Goal: Information Seeking & Learning: Find specific page/section

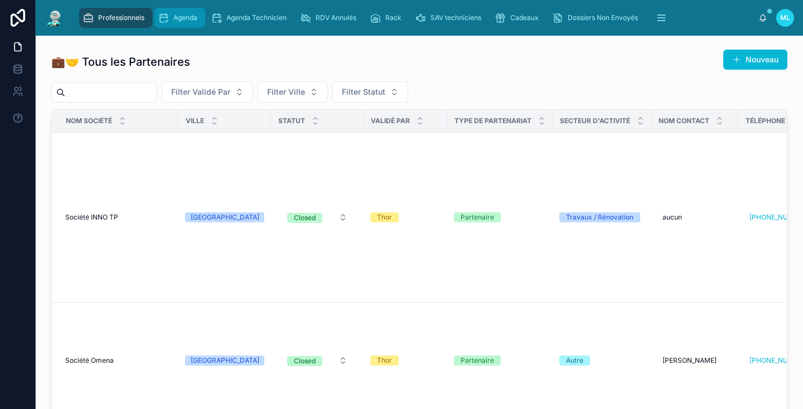
click at [181, 18] on span "Agenda" at bounding box center [185, 17] width 24 height 9
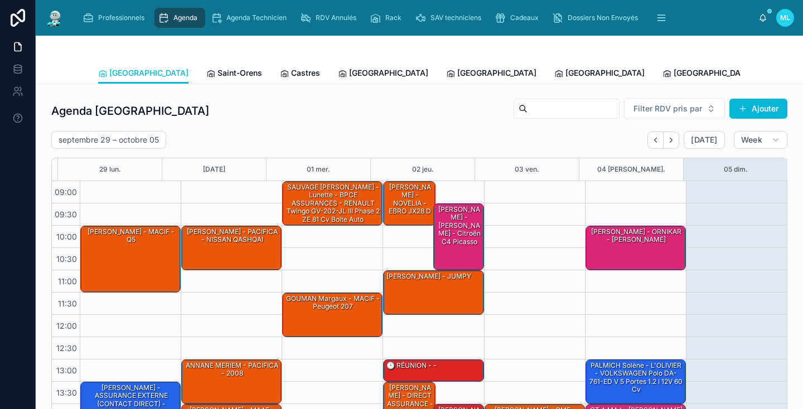
scroll to position [146, 0]
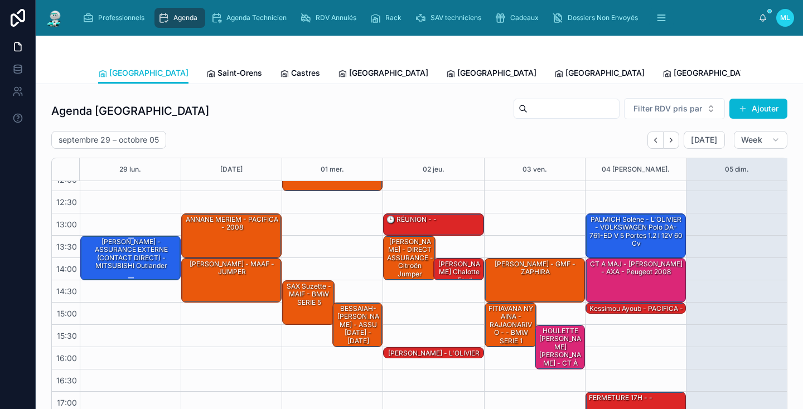
click at [106, 251] on div "[PERSON_NAME] - ASSURANCE EXTERNE (CONTACT DIRECT) - MITSUBISHI Outlander" at bounding box center [131, 254] width 97 height 35
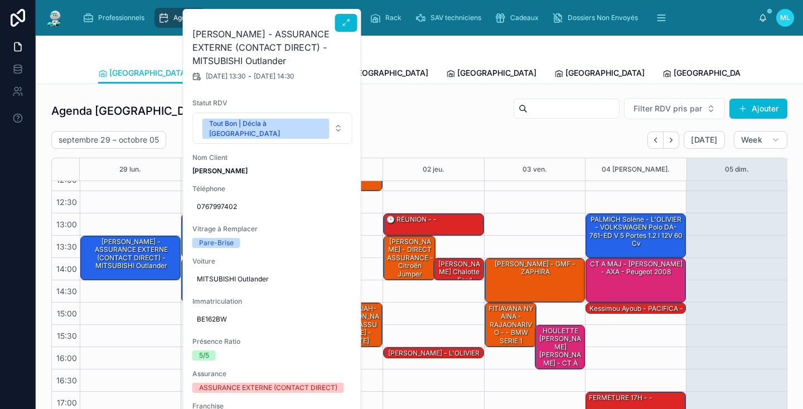
scroll to position [0, 0]
click at [72, 56] on div "[GEOGRAPHIC_DATA] [GEOGRAPHIC_DATA] Saint-Orens Castres [GEOGRAPHIC_DATA] [GEOG…" at bounding box center [419, 60] width 767 height 48
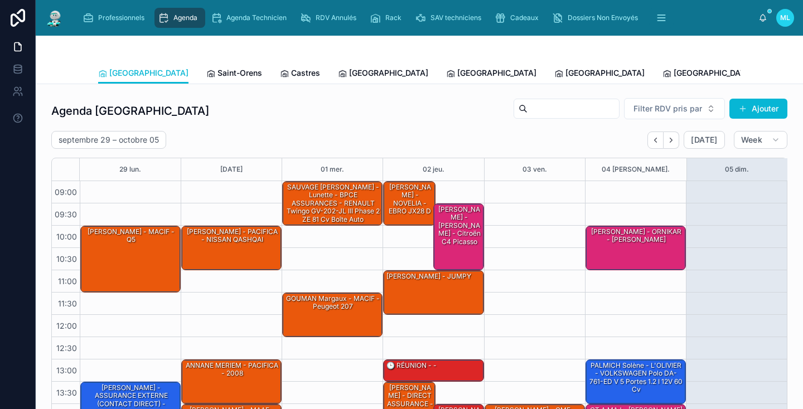
click at [782, 74] on span "[PERSON_NAME]" at bounding box center [814, 72] width 64 height 11
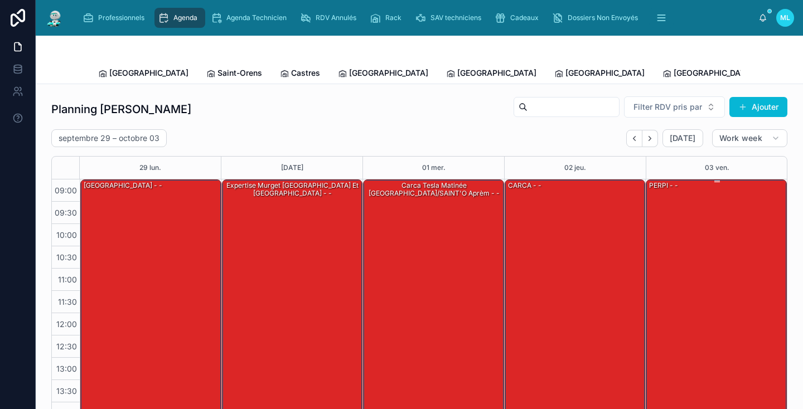
click at [685, 233] on div "PERPI - -" at bounding box center [717, 357] width 138 height 355
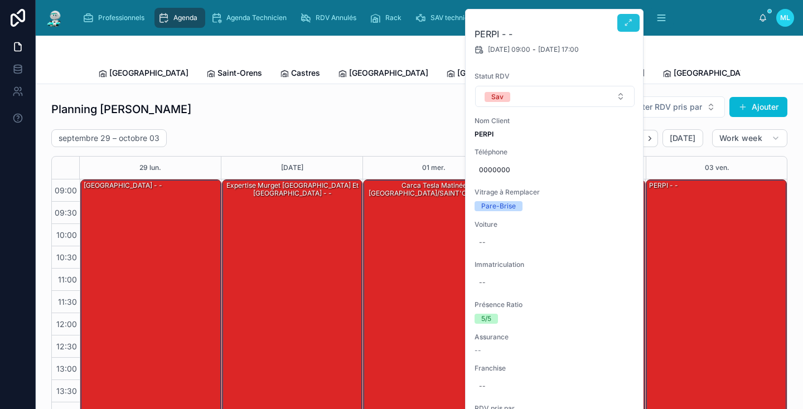
click at [629, 20] on icon at bounding box center [628, 22] width 9 height 9
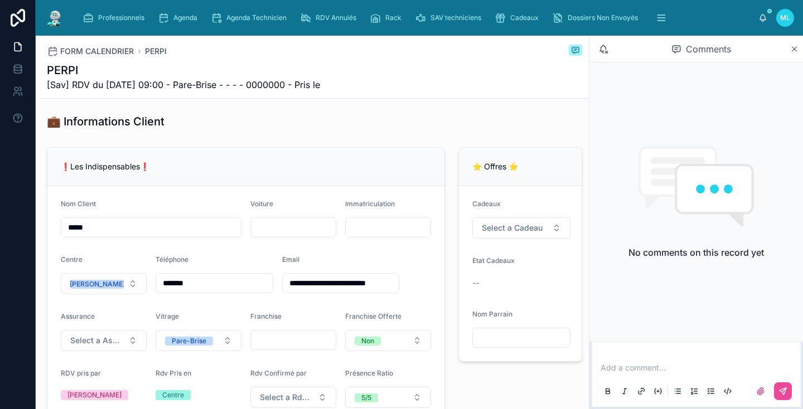
scroll to position [203, 0]
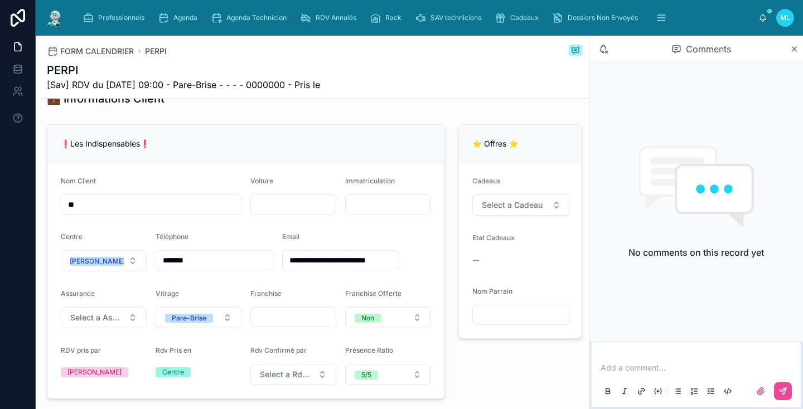
type input "*"
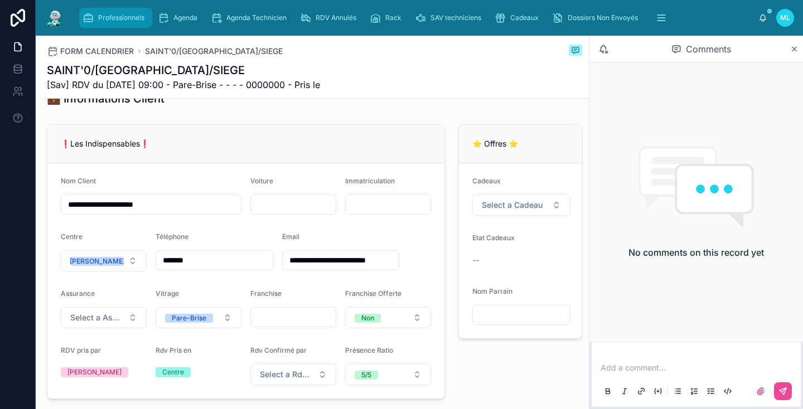
type input "**********"
click at [110, 17] on span "Professionnels" at bounding box center [121, 17] width 46 height 9
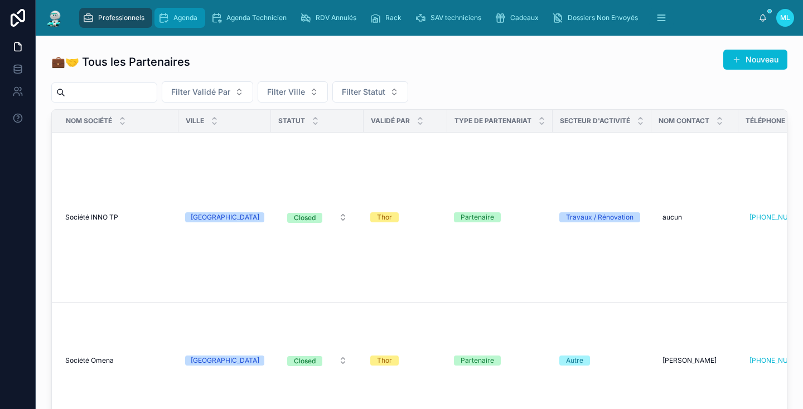
click at [174, 17] on span "Agenda" at bounding box center [185, 17] width 24 height 9
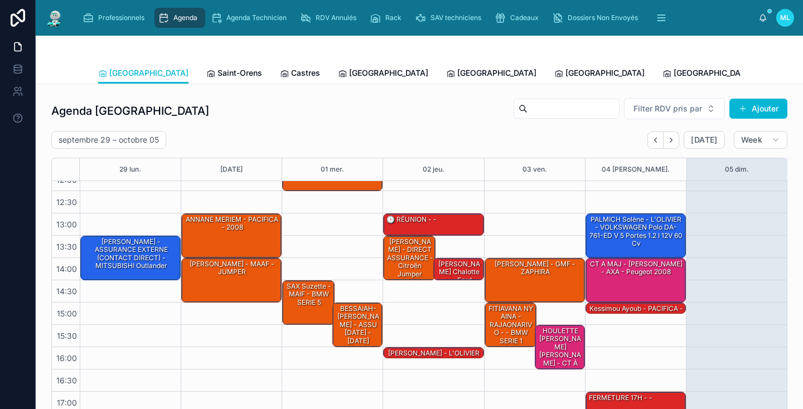
scroll to position [146, 0]
click at [217, 77] on span "Saint-Orens" at bounding box center [239, 72] width 45 height 11
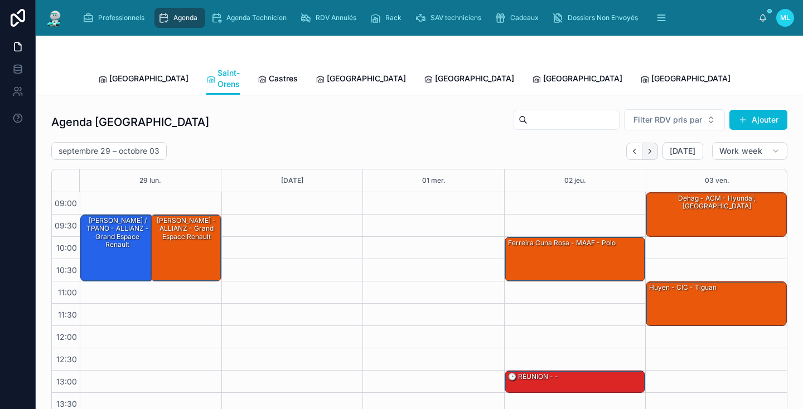
click at [652, 147] on icon "Next" at bounding box center [650, 151] width 8 height 8
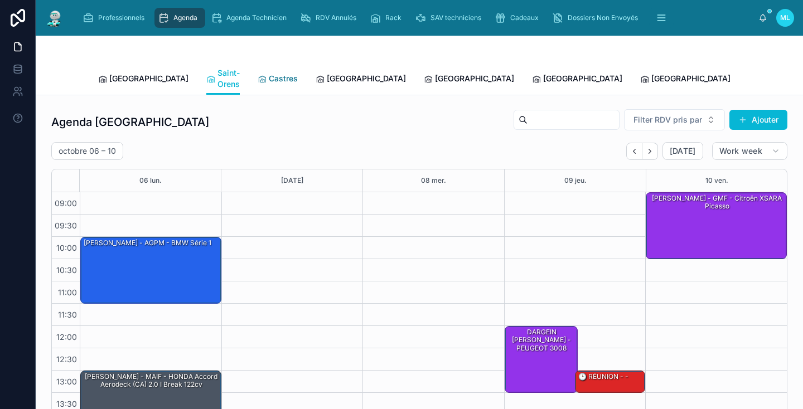
click at [269, 73] on span "Castres" at bounding box center [283, 78] width 29 height 11
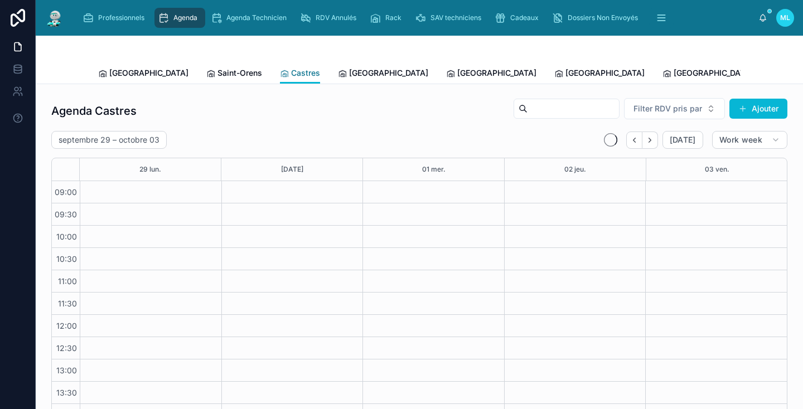
scroll to position [146, 0]
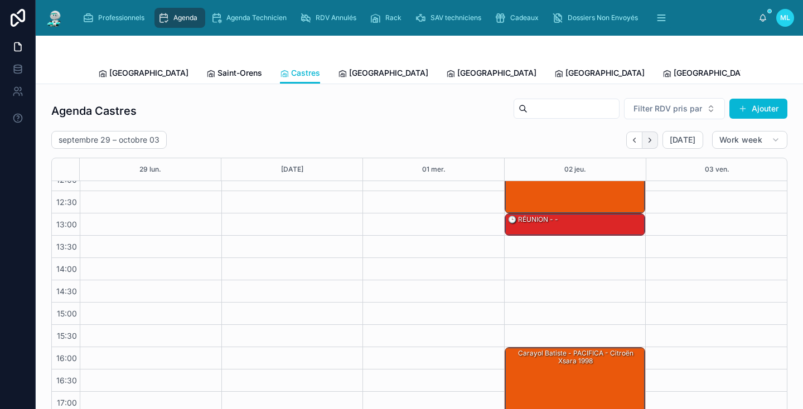
click at [652, 140] on icon "Next" at bounding box center [650, 140] width 8 height 8
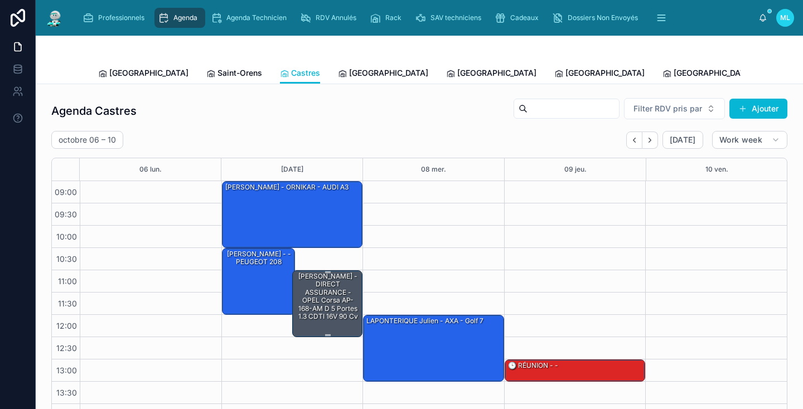
click at [343, 283] on div "[PERSON_NAME] - DIRECT ASSURANCE - OPEL Corsa AP-168-AM D 5 portes 1.3 CDTI 16V…" at bounding box center [327, 296] width 67 height 50
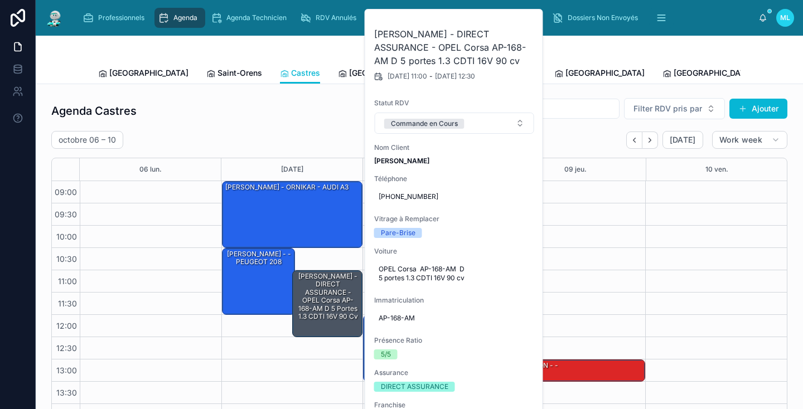
click at [230, 108] on div "Agenda Castres Filter RDV pris par [PERSON_NAME]" at bounding box center [419, 111] width 736 height 27
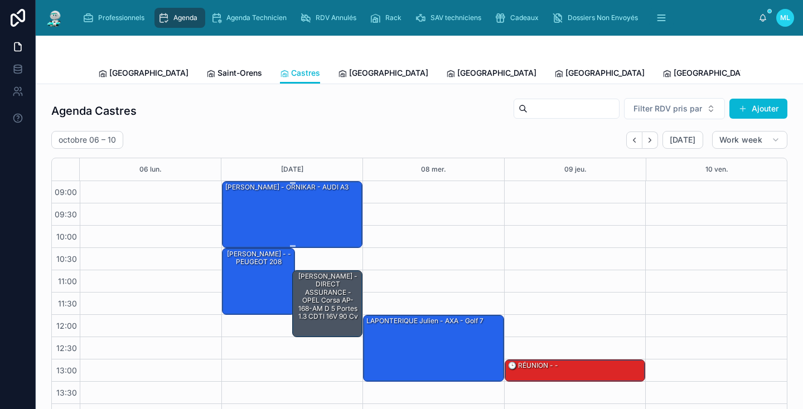
click at [243, 206] on div "[PERSON_NAME] - ORNIKAR - AUDI A3" at bounding box center [293, 214] width 138 height 65
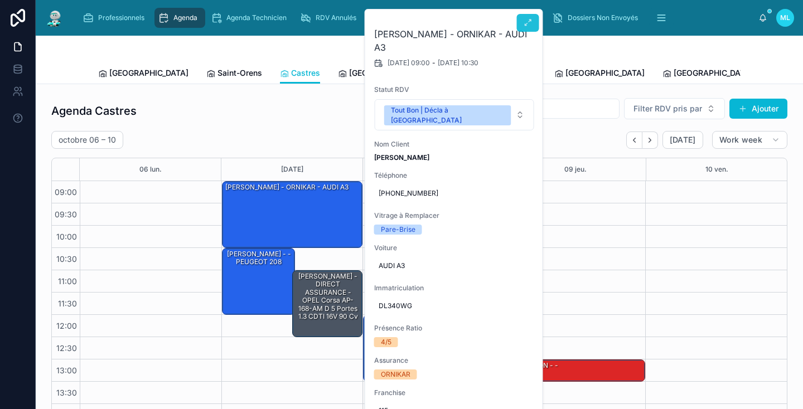
click at [531, 23] on icon at bounding box center [527, 22] width 9 height 9
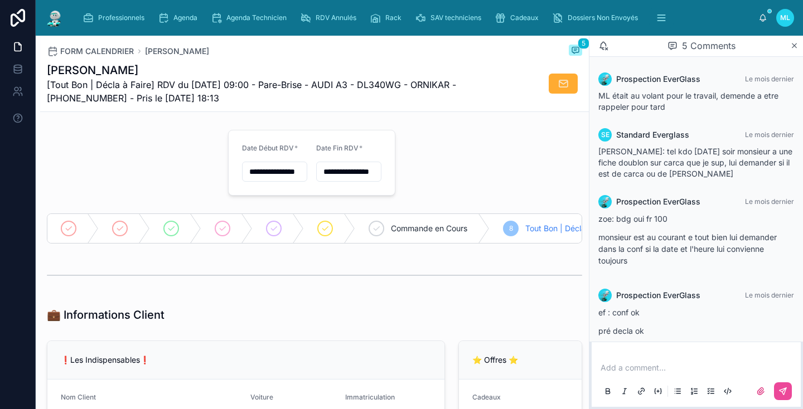
scroll to position [73, 0]
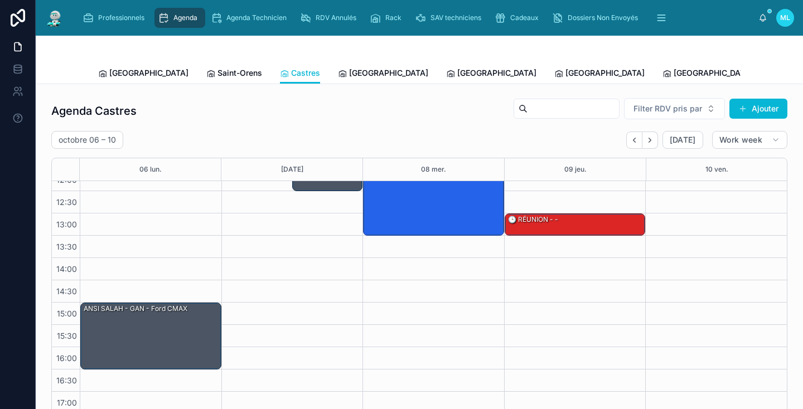
scroll to position [146, 0]
click at [160, 317] on div "ANSI SALAH - GAN - Ford CMAX" at bounding box center [152, 335] width 138 height 65
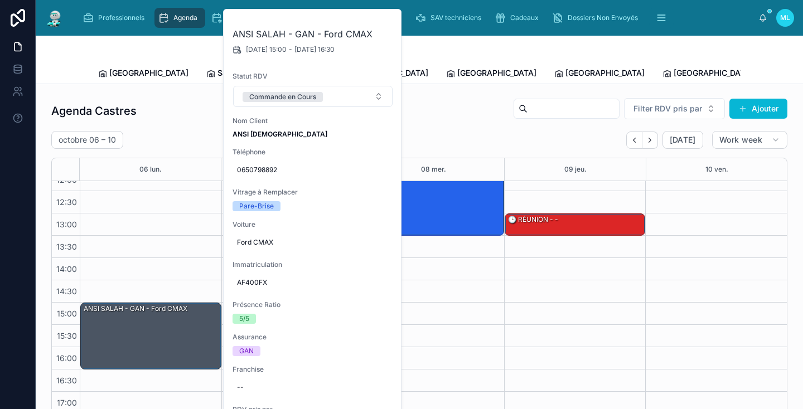
click at [148, 117] on div "Agenda Castres Filter RDV pris par [PERSON_NAME]" at bounding box center [419, 111] width 736 height 27
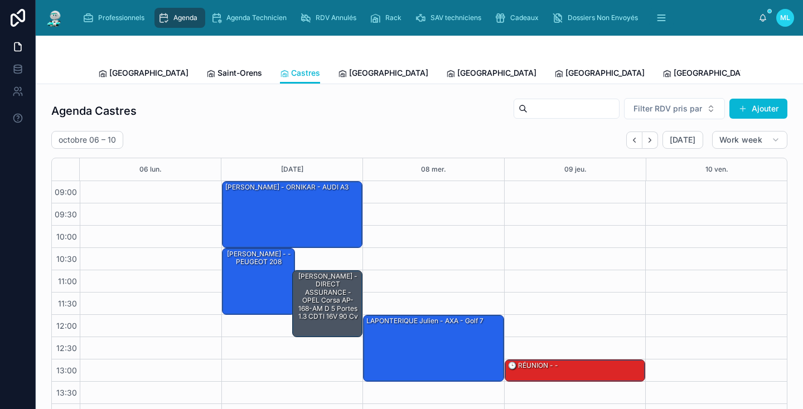
scroll to position [0, 0]
click at [263, 281] on div "[PERSON_NAME] - - PEUGEOT 208" at bounding box center [259, 281] width 70 height 65
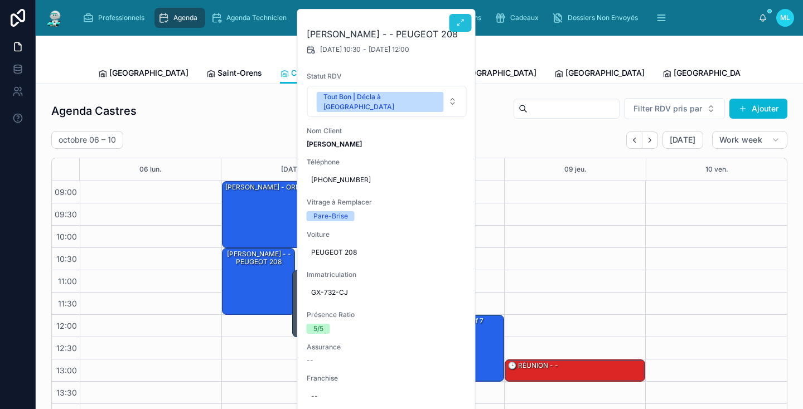
click at [454, 28] on button at bounding box center [460, 23] width 22 height 18
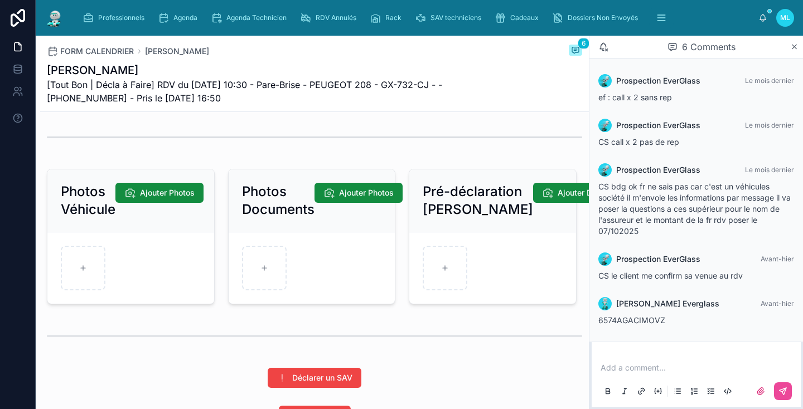
scroll to position [1500, 0]
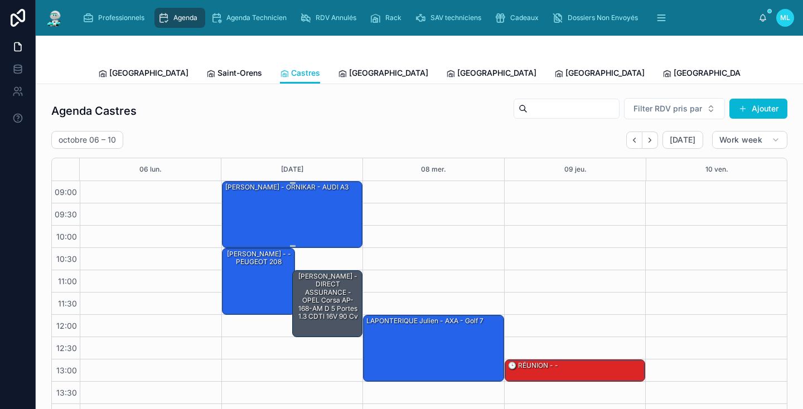
click at [249, 201] on div "[PERSON_NAME] - ORNIKAR - AUDI A3" at bounding box center [293, 214] width 138 height 65
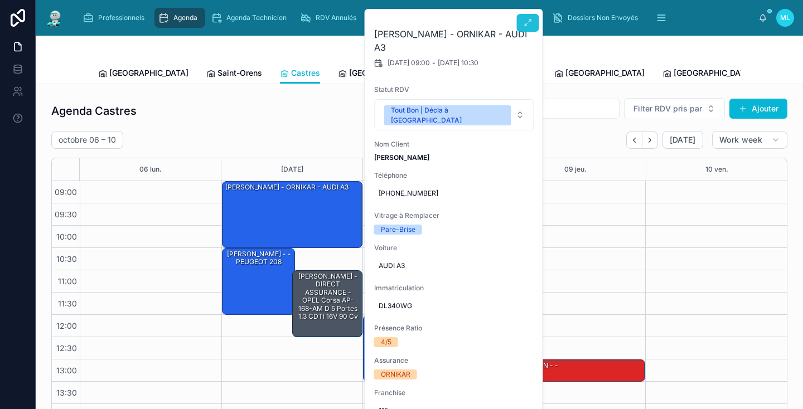
click at [532, 22] on icon at bounding box center [527, 22] width 9 height 9
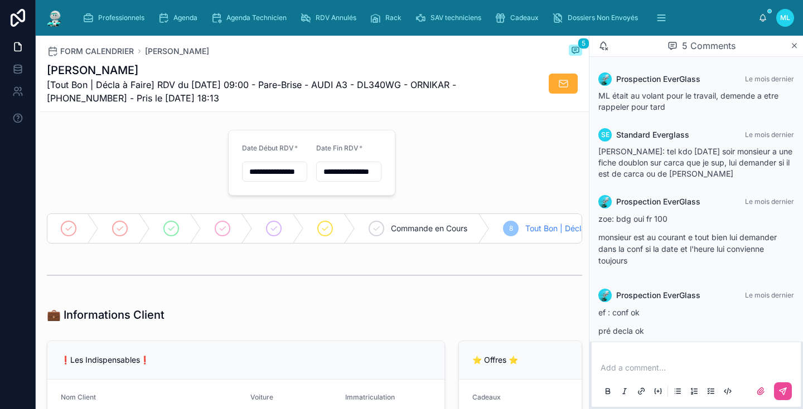
scroll to position [73, 0]
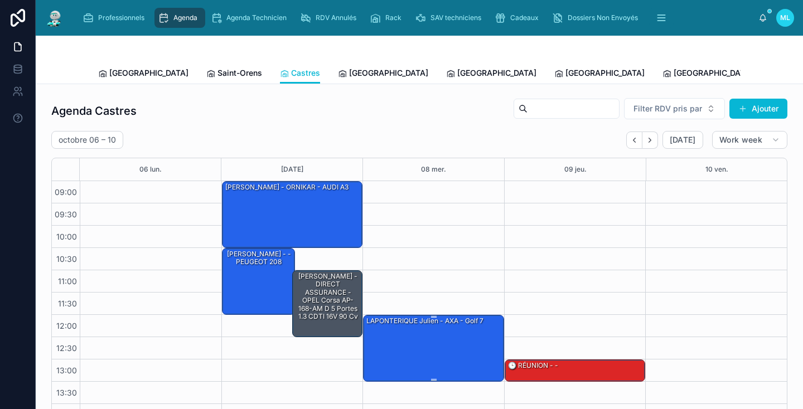
click at [431, 360] on div "LAPONTERIQUE Julien - AXA - Golf 7" at bounding box center [434, 348] width 138 height 65
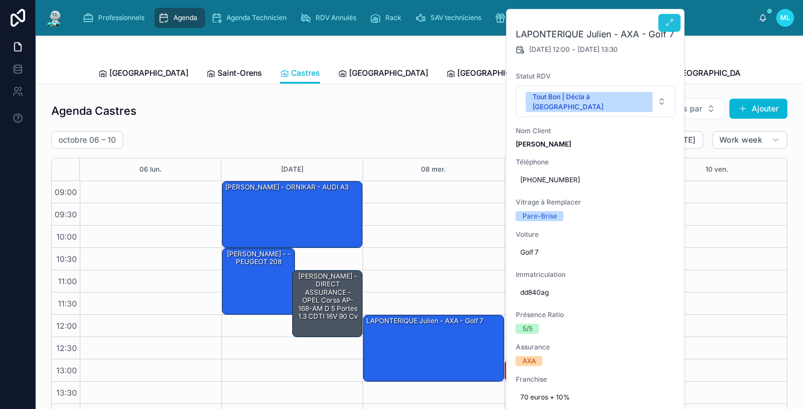
click at [667, 25] on icon at bounding box center [669, 22] width 9 height 9
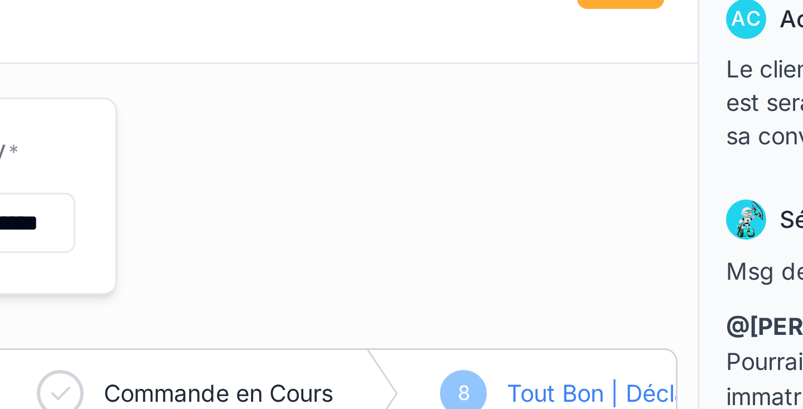
scroll to position [8, 0]
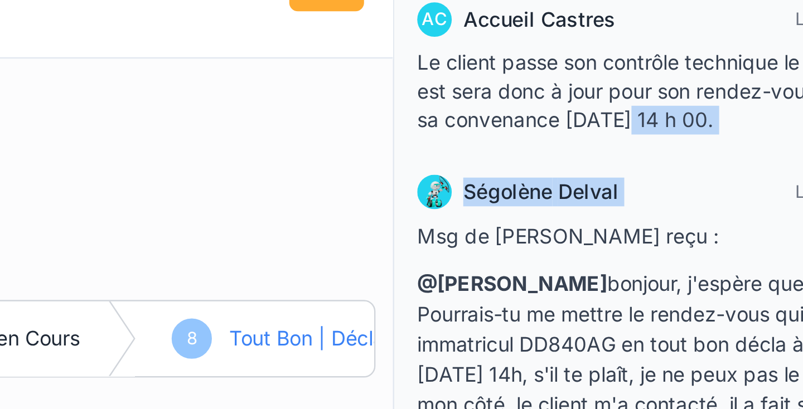
drag, startPoint x: 298, startPoint y: 63, endPoint x: 240, endPoint y: 46, distance: 60.3
click at [589, 46] on div "Prospection EverGlass Le mois dernier ML BDG: Oui FR: ne sait pas Rdv planifier…" at bounding box center [696, 122] width 214 height 439
drag, startPoint x: 229, startPoint y: 64, endPoint x: 253, endPoint y: 78, distance: 27.5
click at [591, 151] on div "[PERSON_NAME] Le mois dernier Msg de [PERSON_NAME] reçu : @[PERSON_NAME], j'esp…" at bounding box center [695, 214] width 209 height 127
click at [598, 157] on div "[PERSON_NAME] Le mois dernier" at bounding box center [696, 163] width 196 height 13
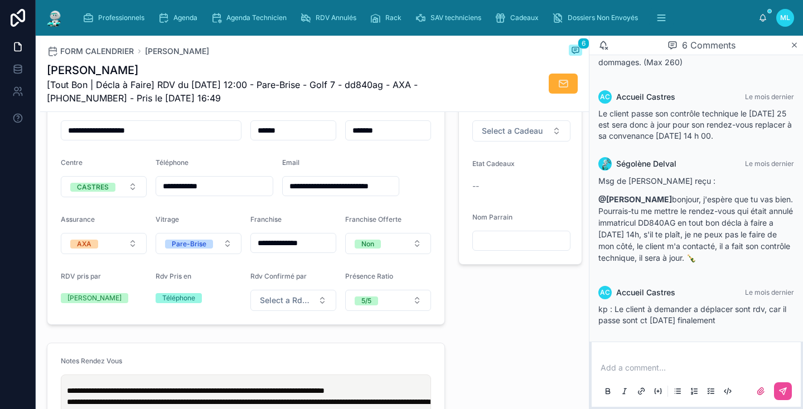
scroll to position [292, 0]
